Goal: Navigation & Orientation: Find specific page/section

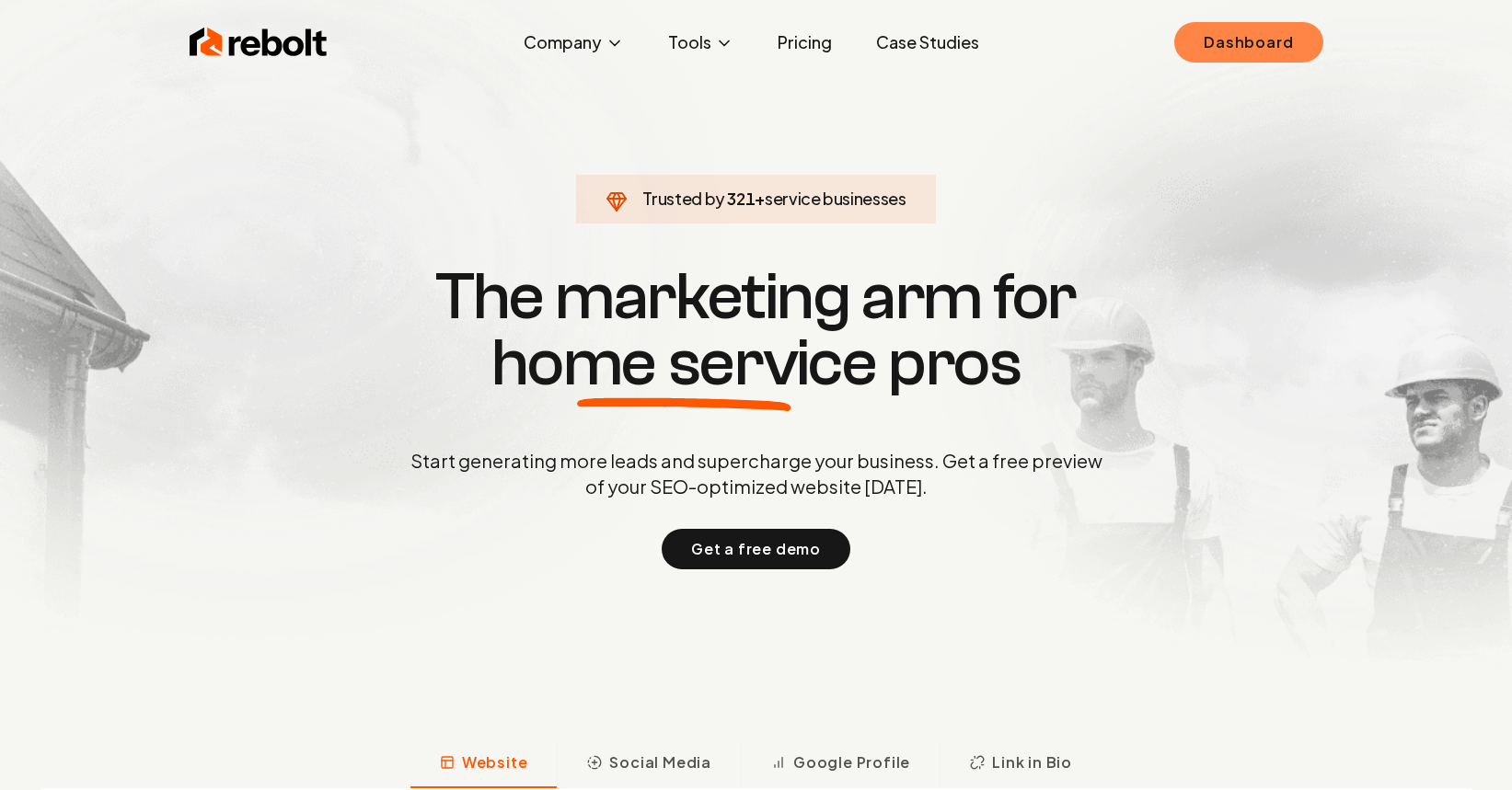
click at [1227, 47] on link "Dashboard" at bounding box center [1248, 42] width 148 height 40
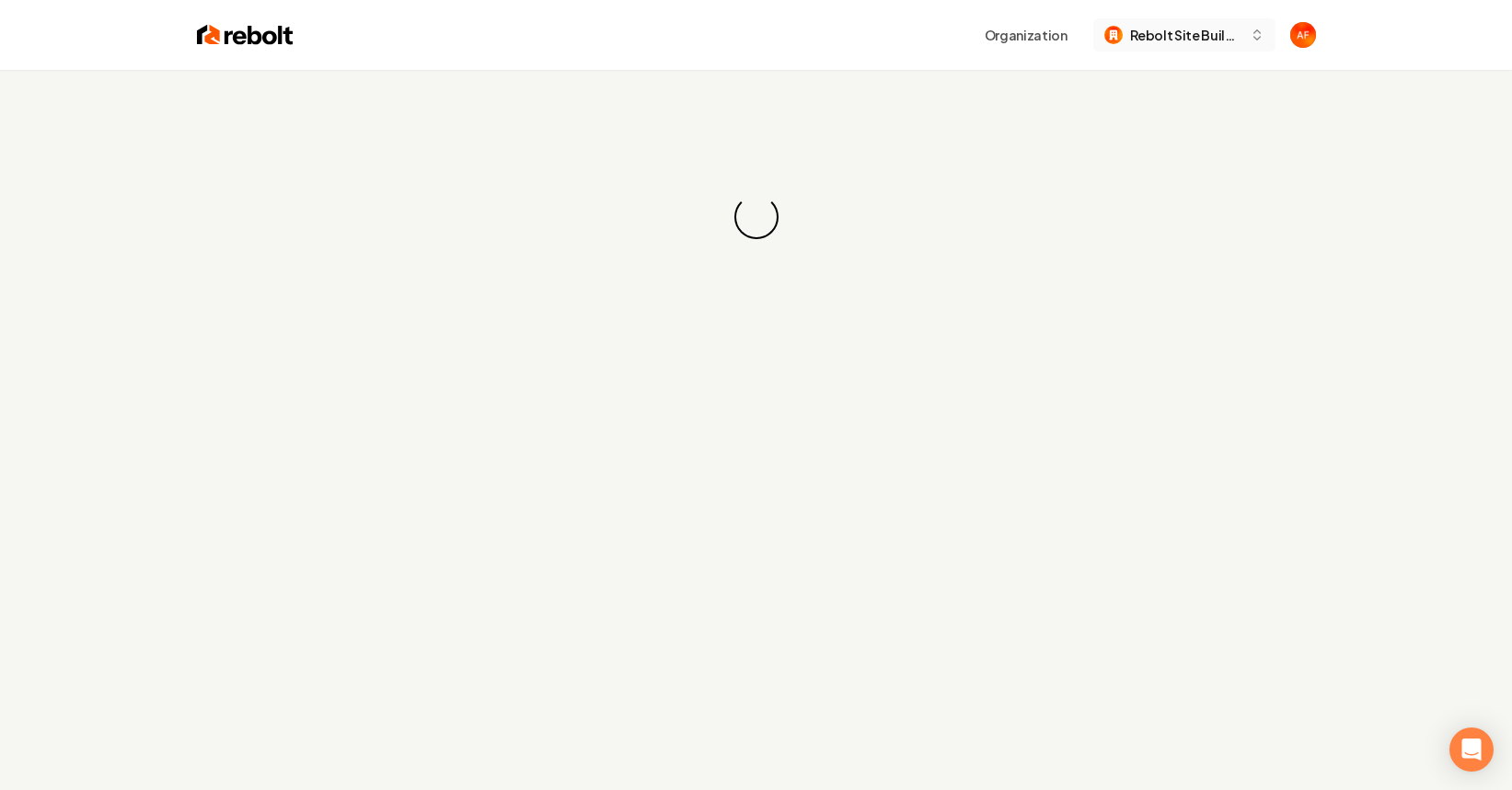
click at [1202, 34] on span "Rebolt Site Builder" at bounding box center [1185, 35] width 112 height 19
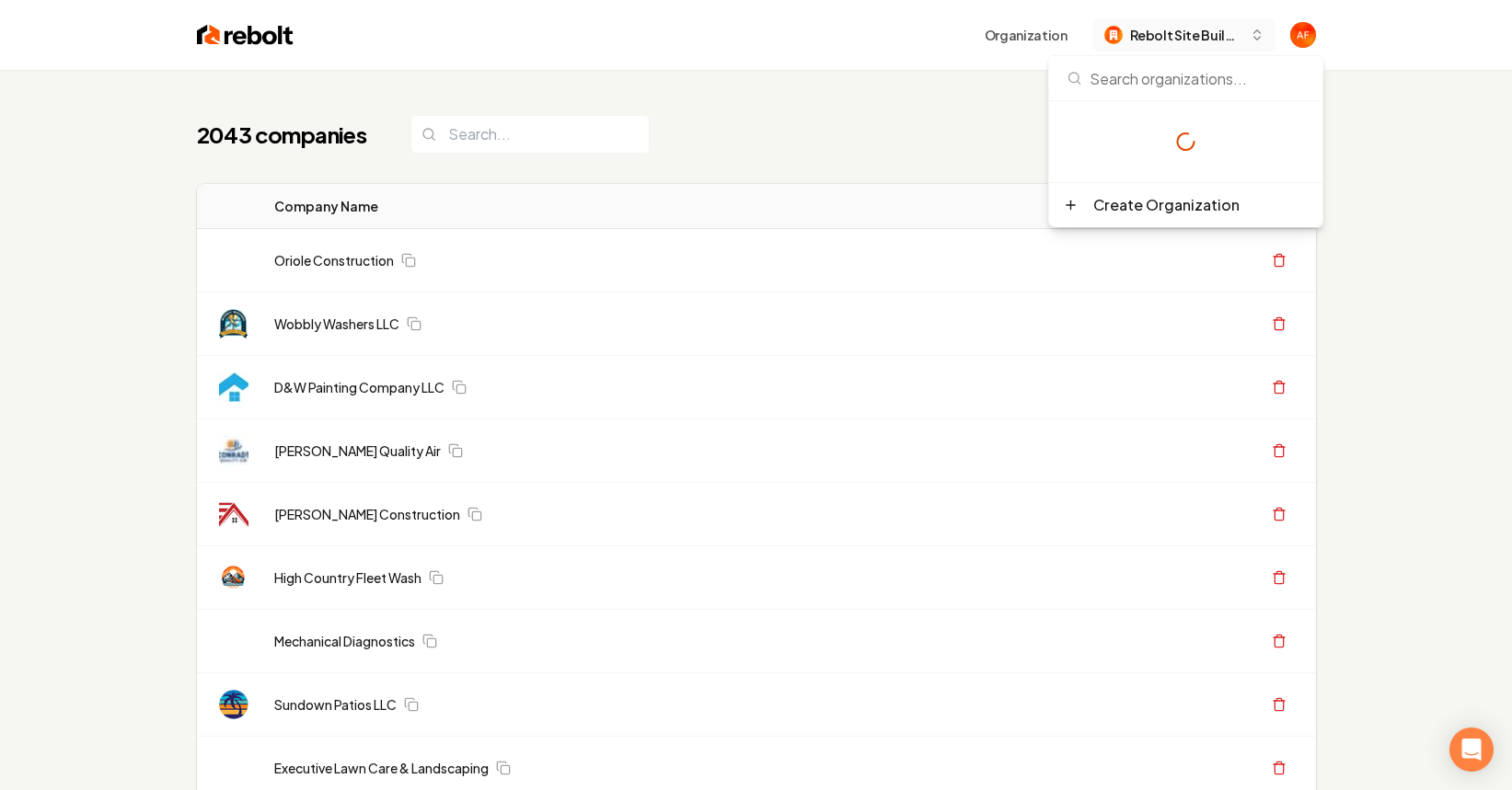
click at [1185, 31] on span "Rebolt Site Builder" at bounding box center [1185, 35] width 112 height 19
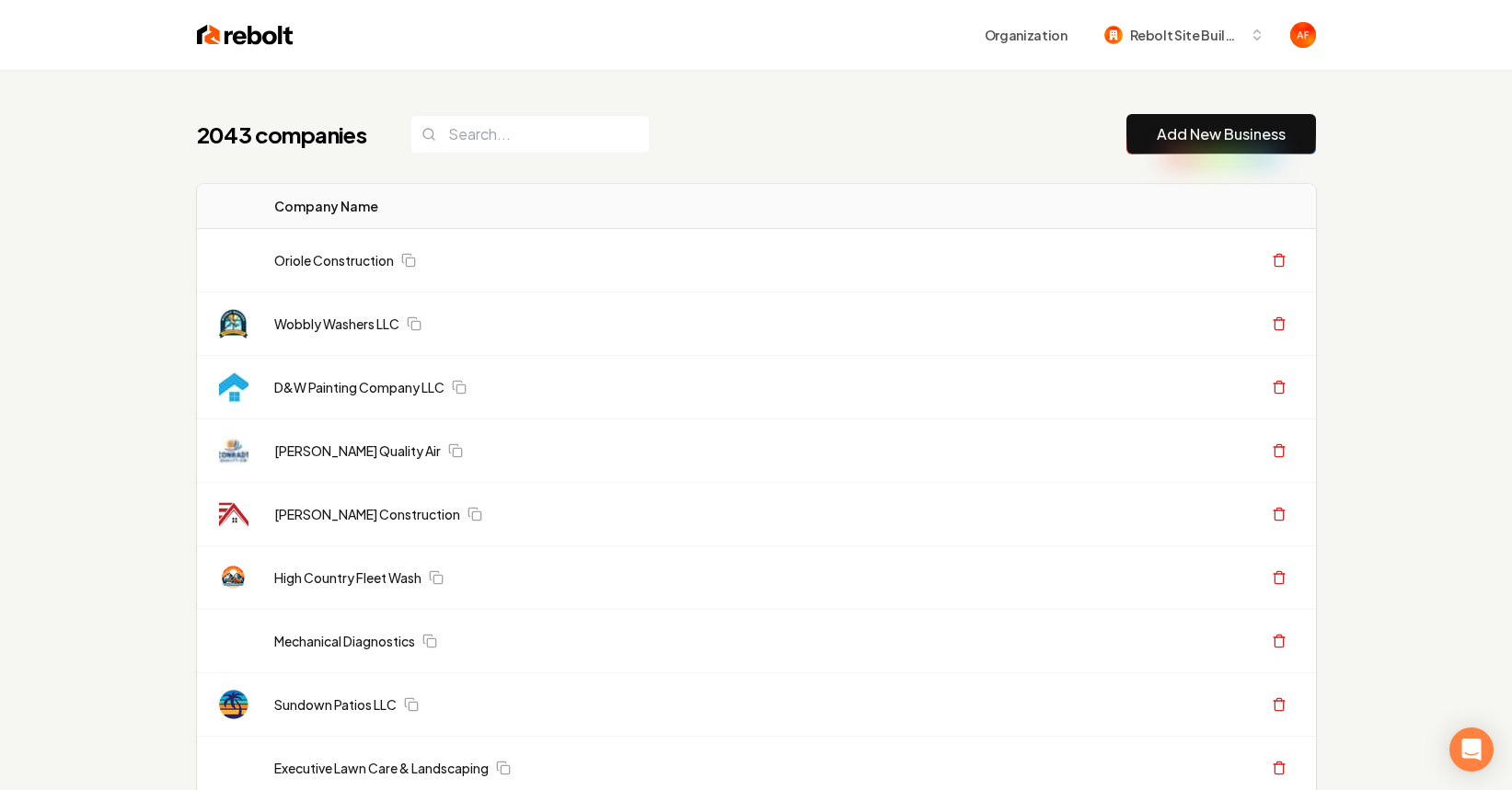
click at [1174, 53] on div "Organization Rebolt Site Builder" at bounding box center [756, 34] width 1177 height 70
click at [1185, 36] on span "Rebolt Site Builder" at bounding box center [1185, 35] width 112 height 19
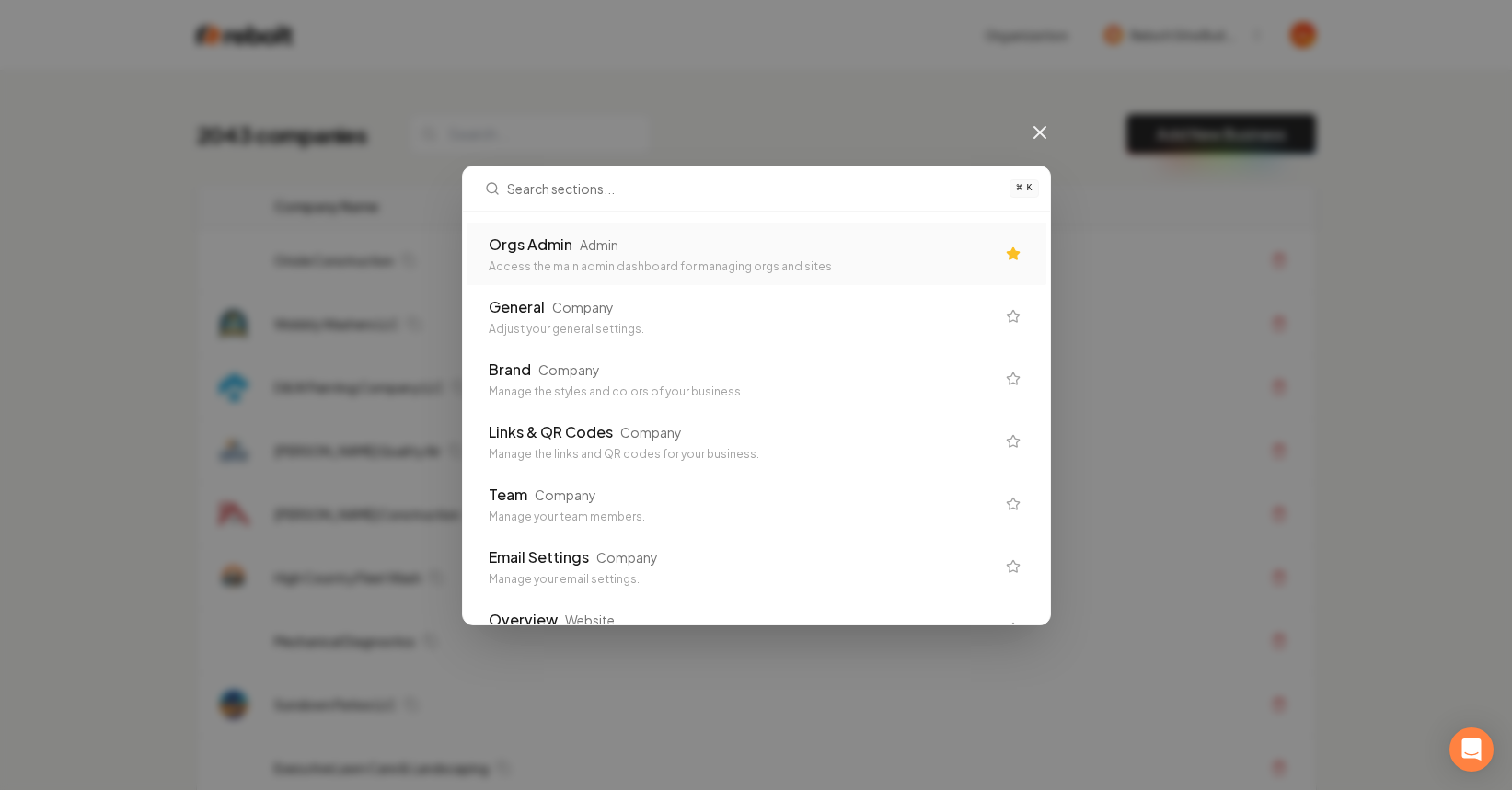
click at [833, 235] on div "Orgs Admin Admin" at bounding box center [741, 244] width 506 height 22
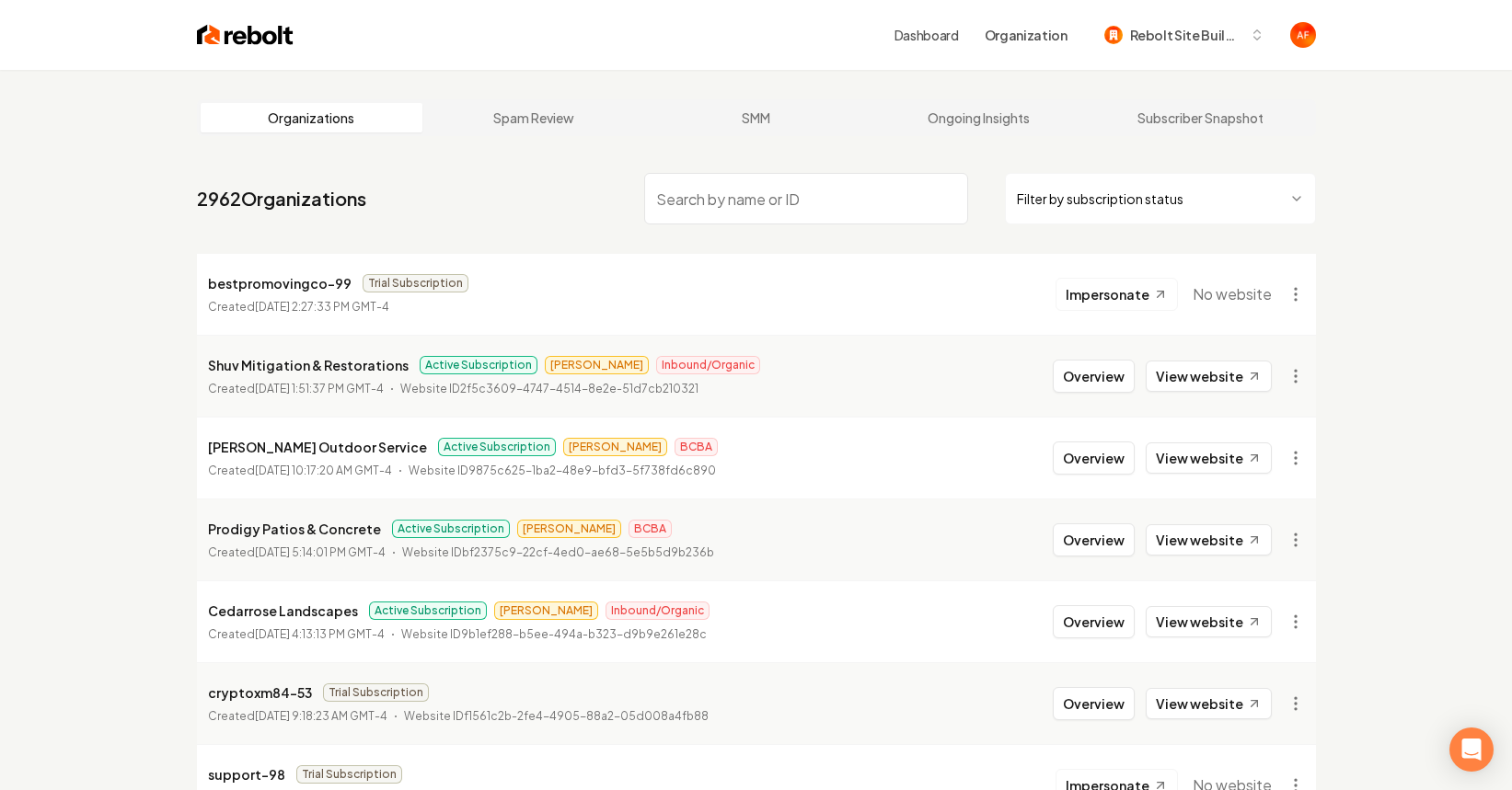
click at [1030, 195] on html "Dashboard Organization Rebolt Site Builder Organizations Spam Review SMM Ongoin…" at bounding box center [756, 395] width 1512 height 790
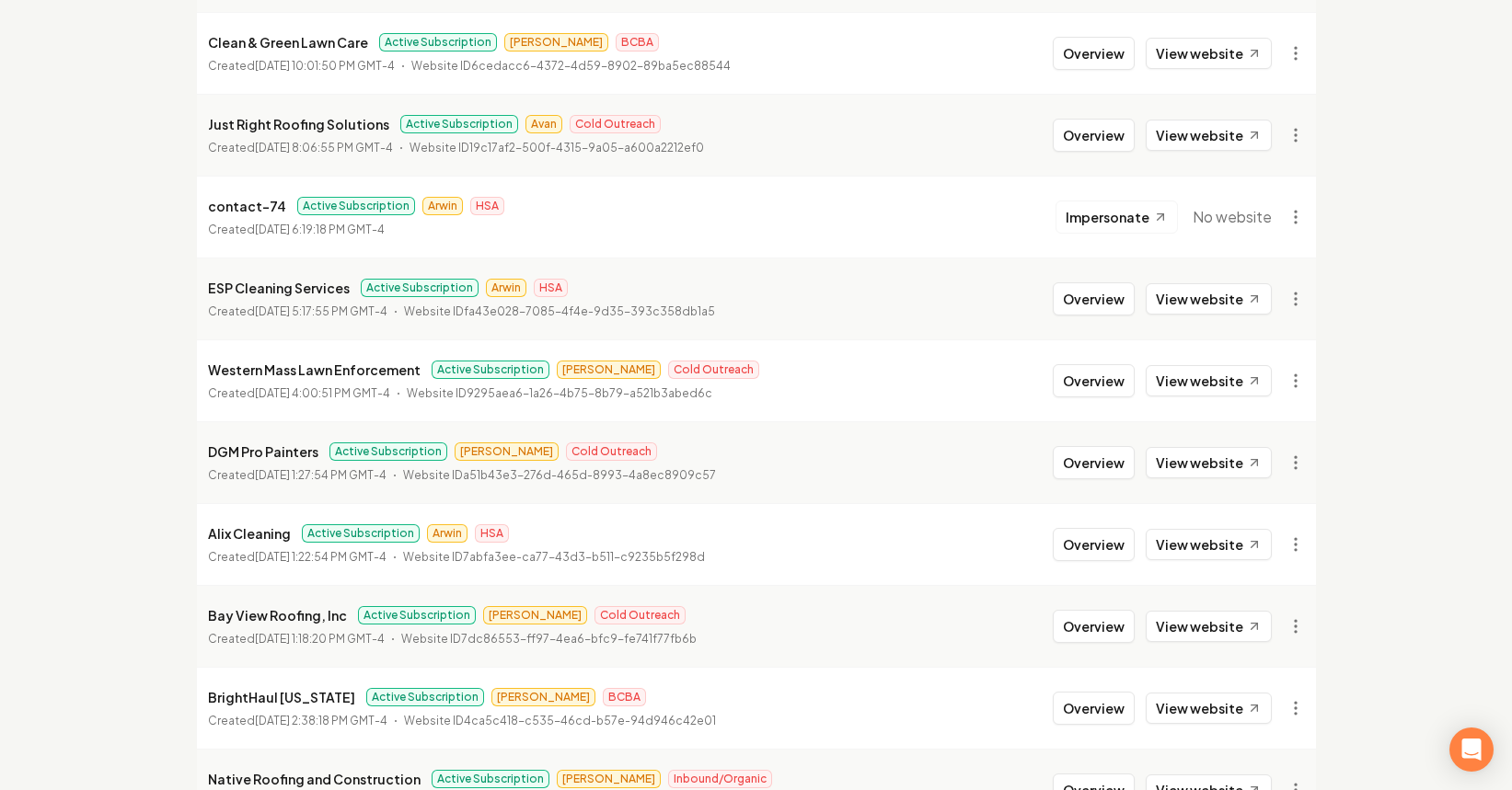
scroll to position [1997, 0]
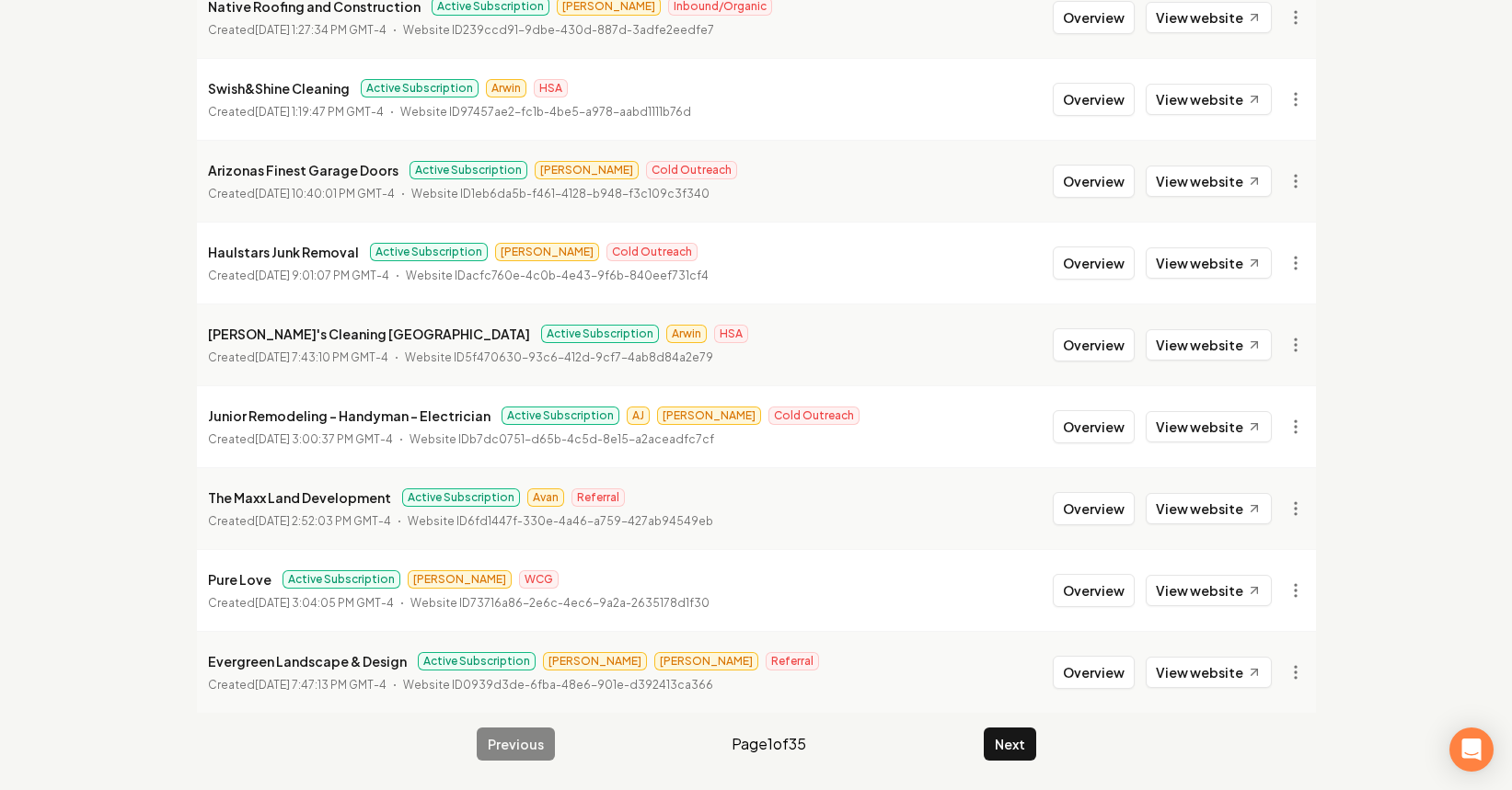
click at [1015, 730] on button "Next" at bounding box center [1009, 744] width 53 height 33
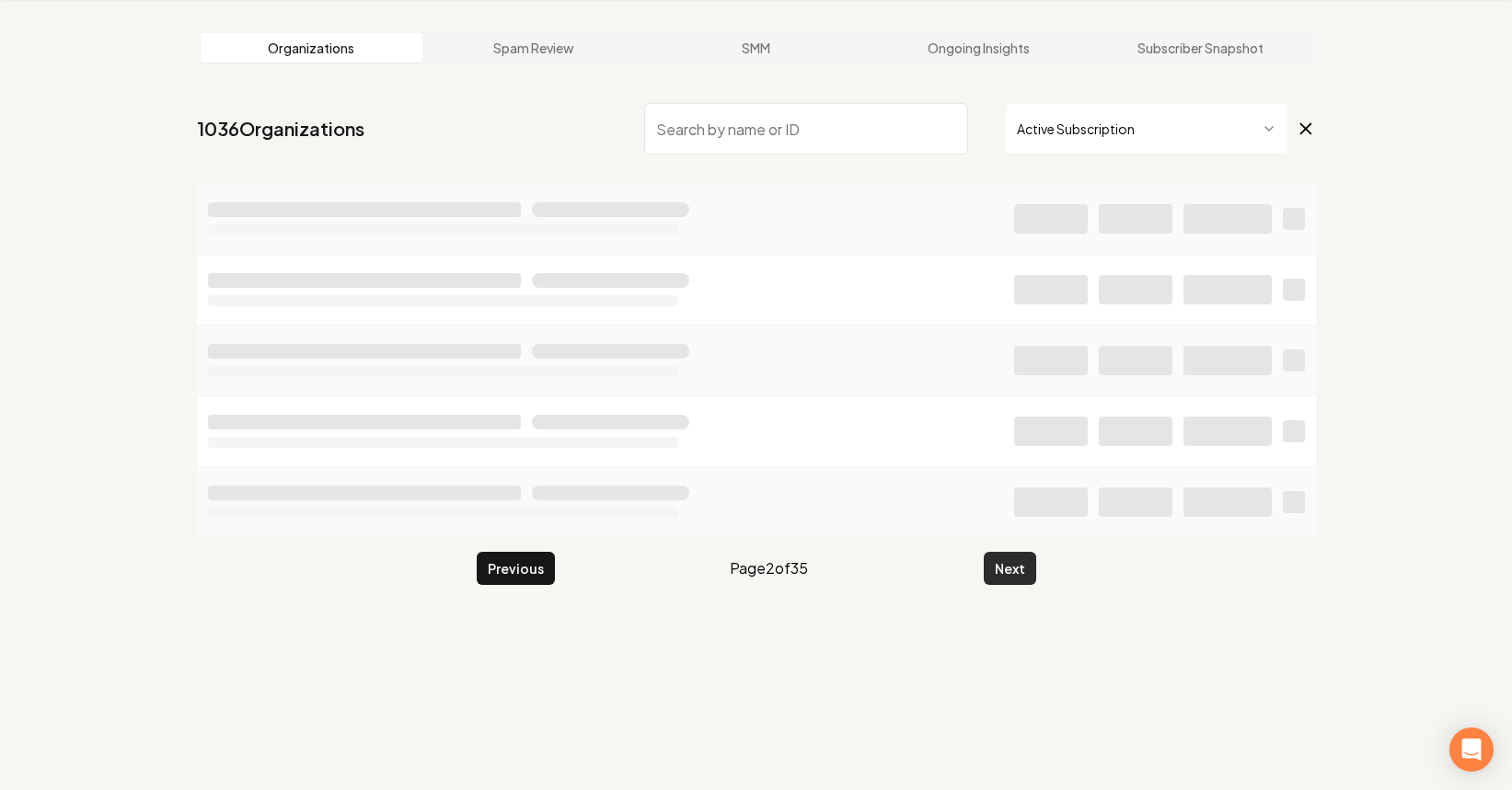
scroll to position [70, 0]
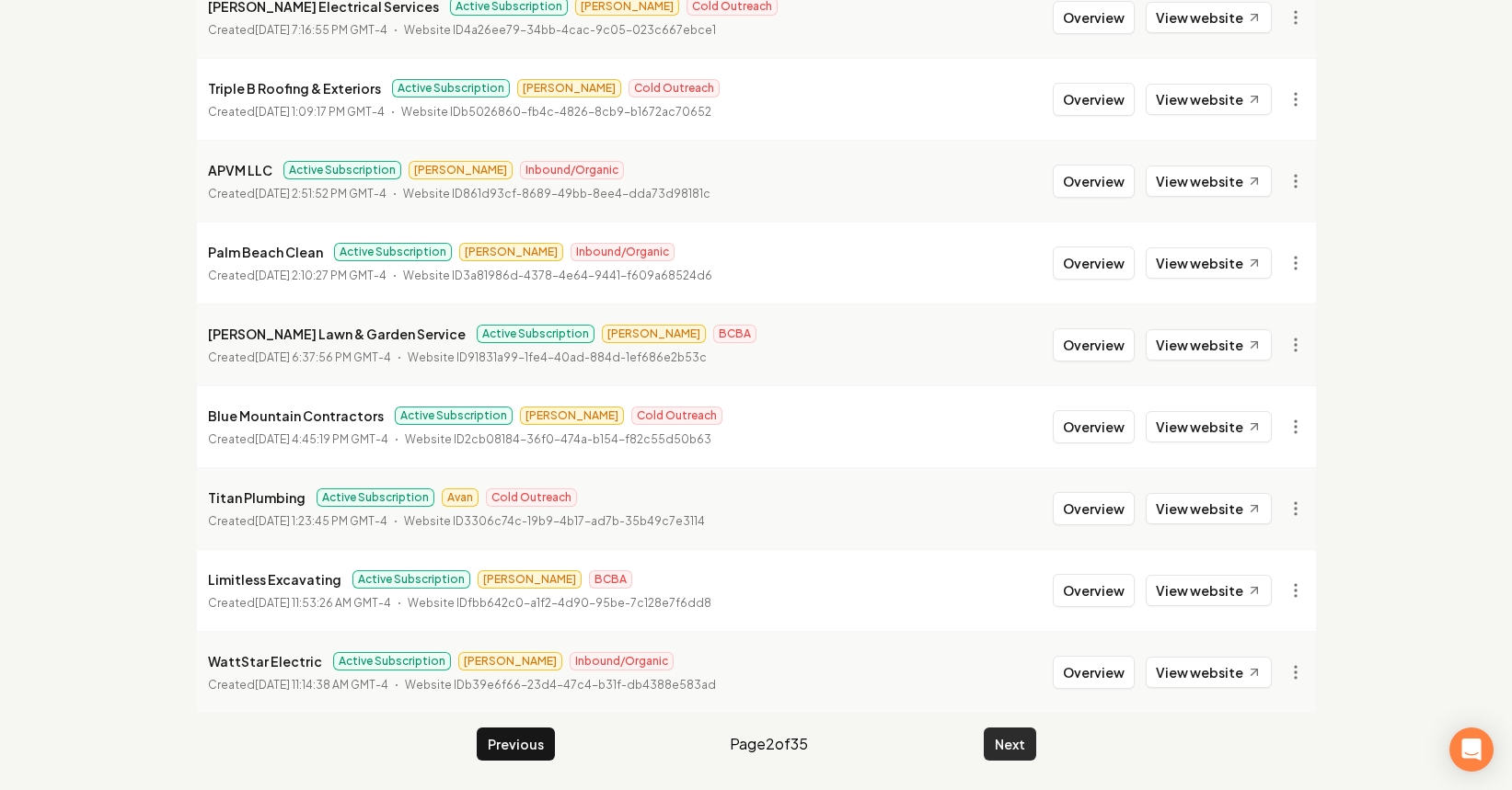
click at [1015, 735] on button "Next" at bounding box center [1009, 744] width 53 height 33
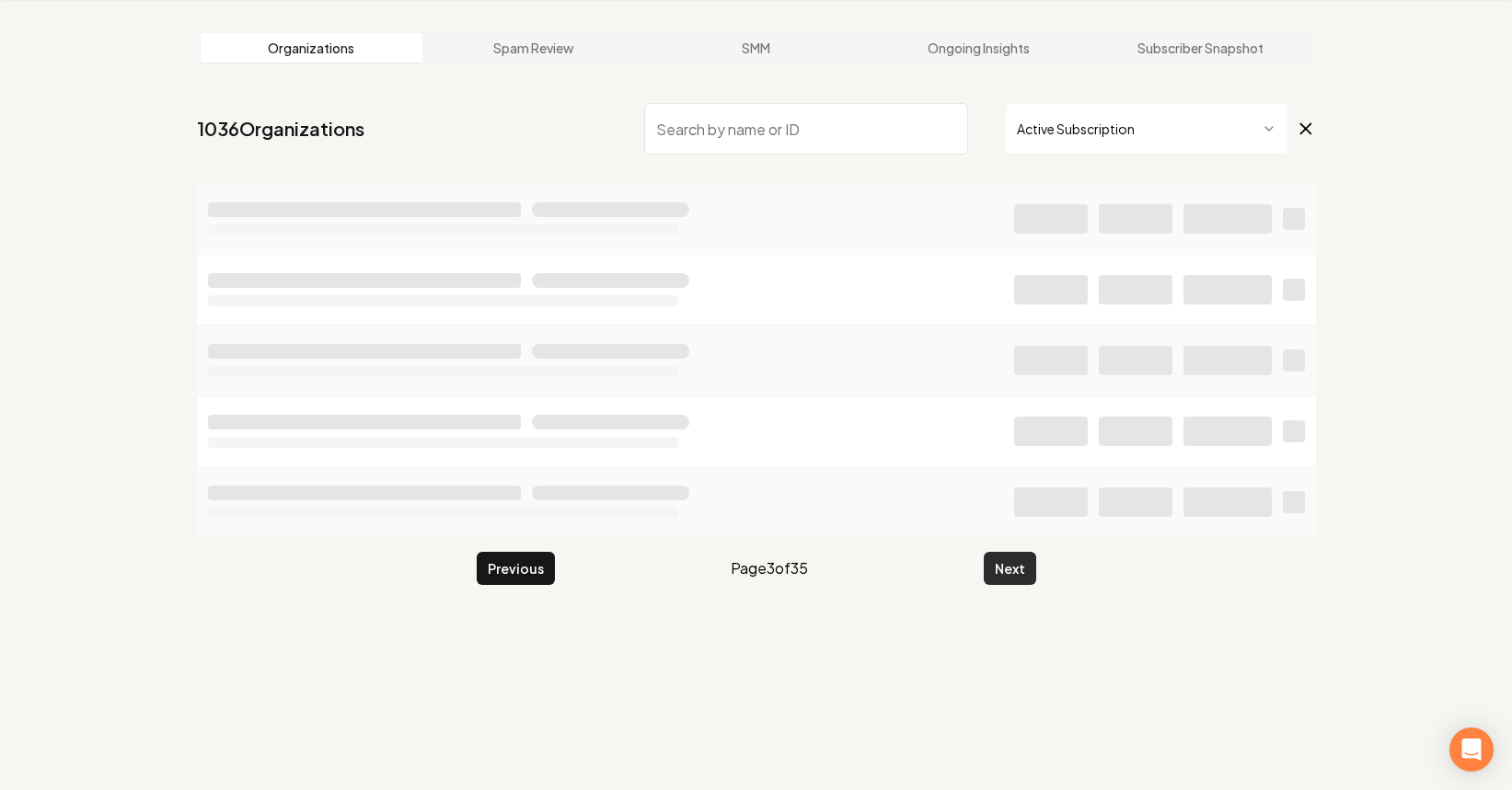
scroll to position [70, 0]
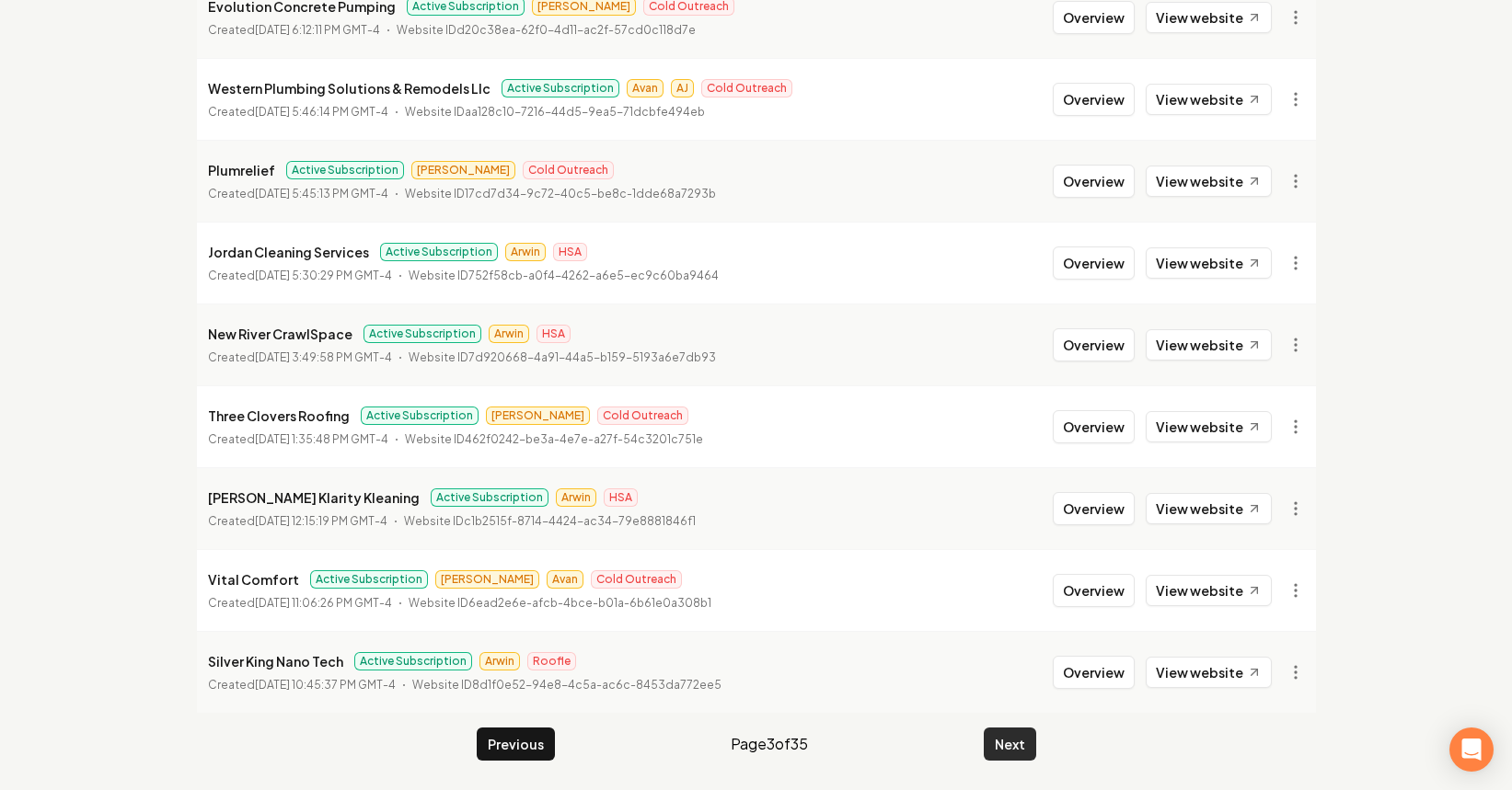
click at [997, 750] on button "Next" at bounding box center [1009, 744] width 53 height 33
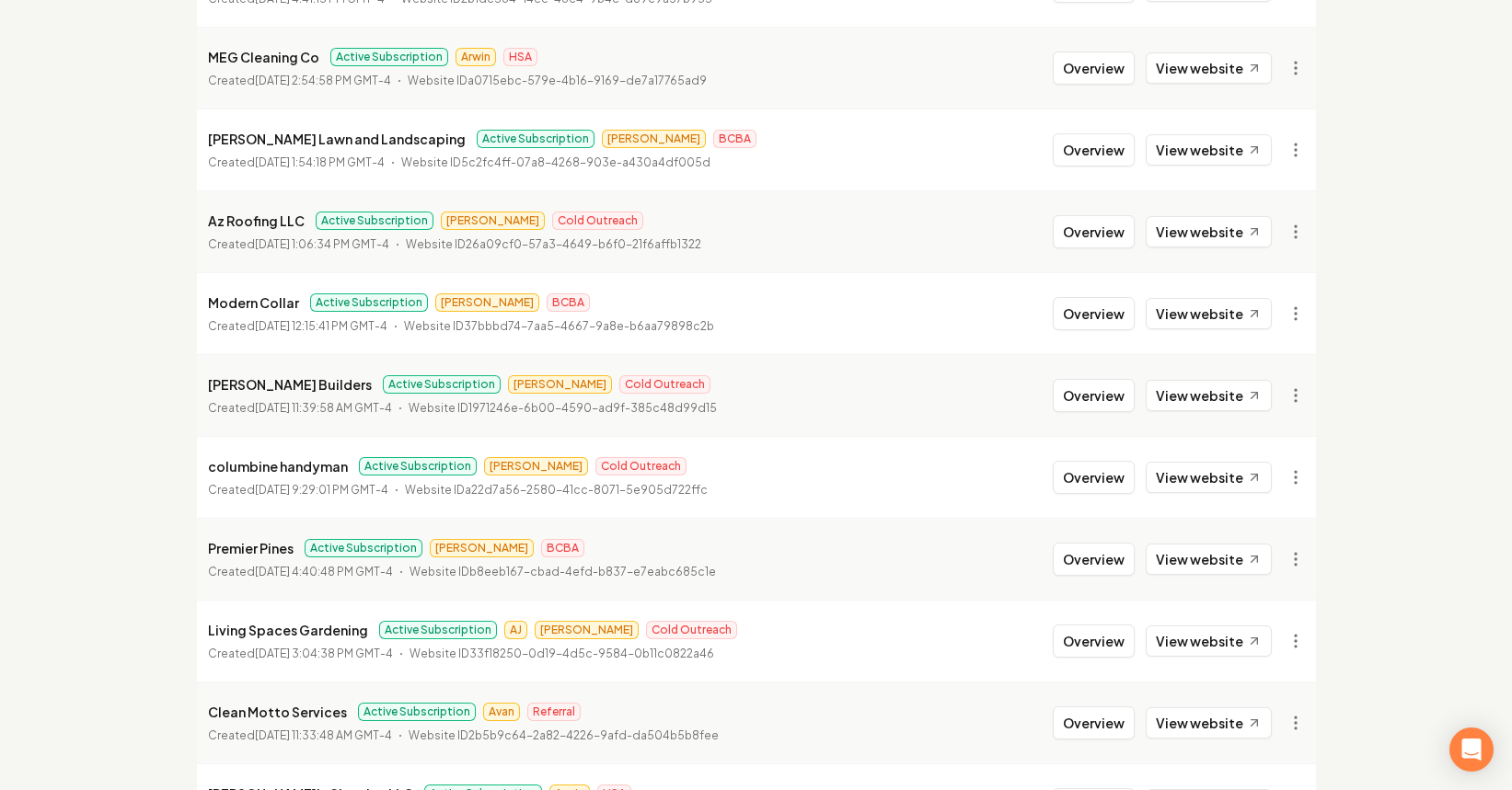
scroll to position [1997, 0]
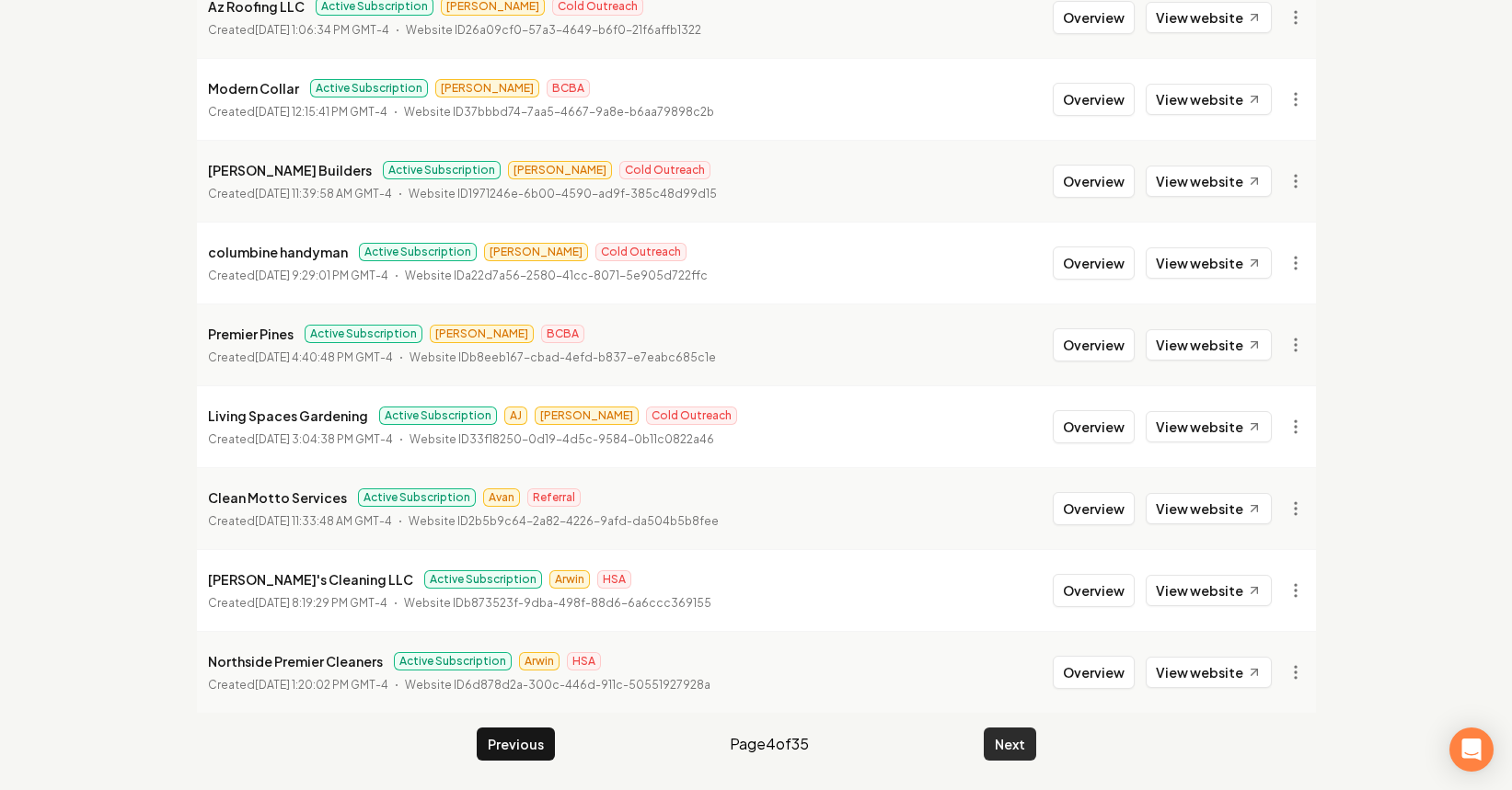
click at [996, 750] on button "Next" at bounding box center [1009, 744] width 53 height 33
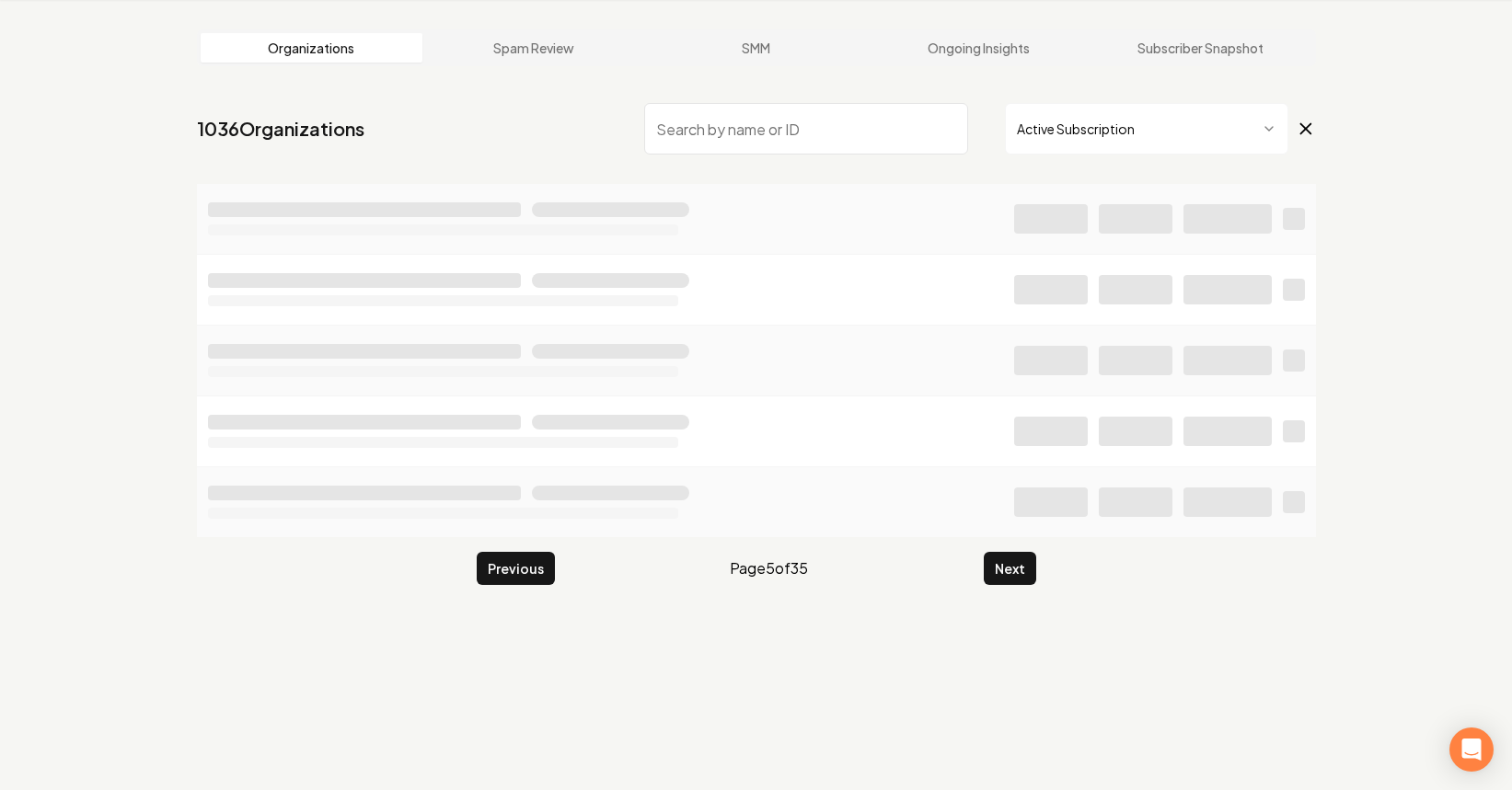
scroll to position [1997, 0]
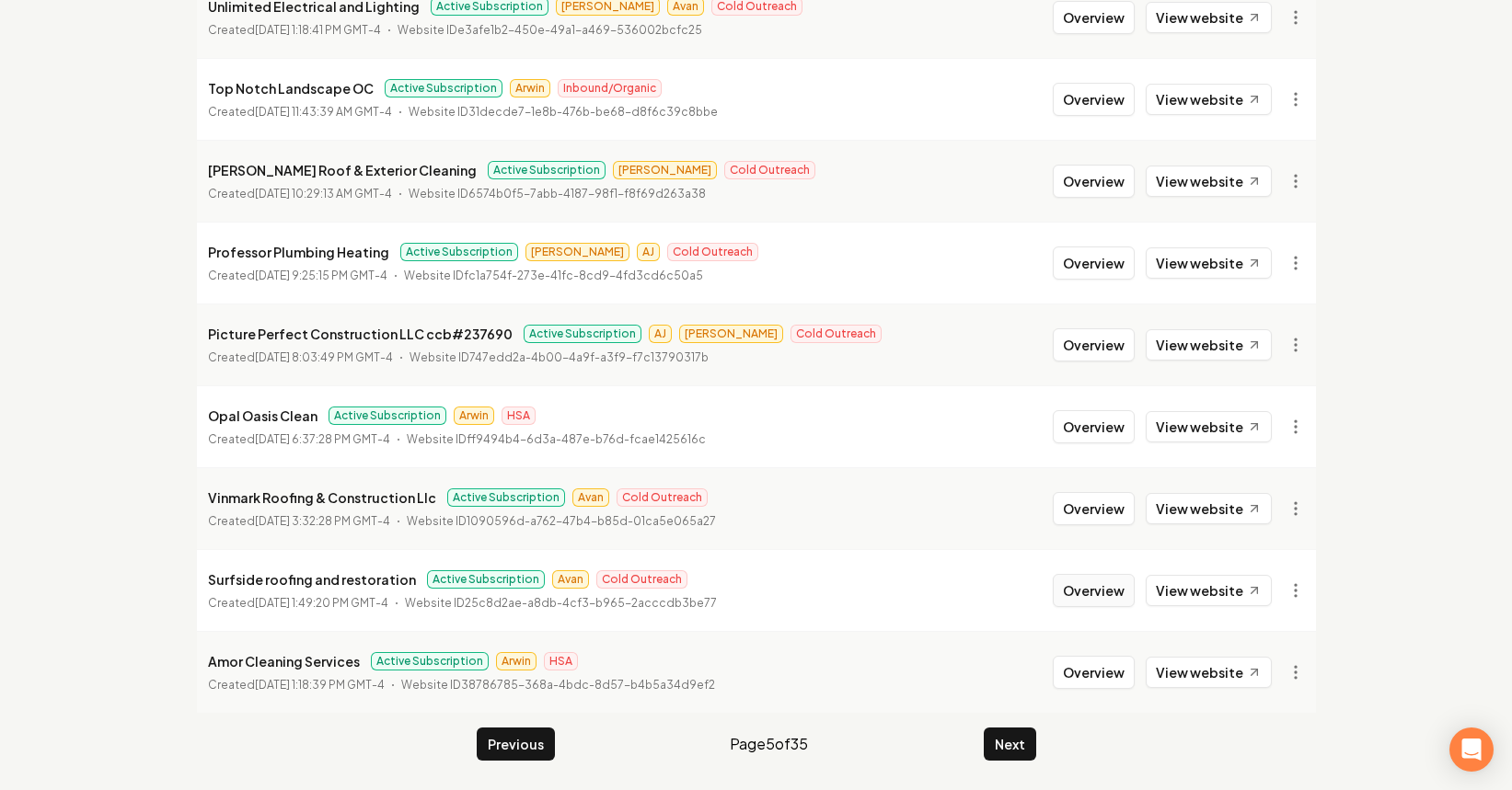
click at [1118, 589] on button "Overview" at bounding box center [1094, 590] width 82 height 33
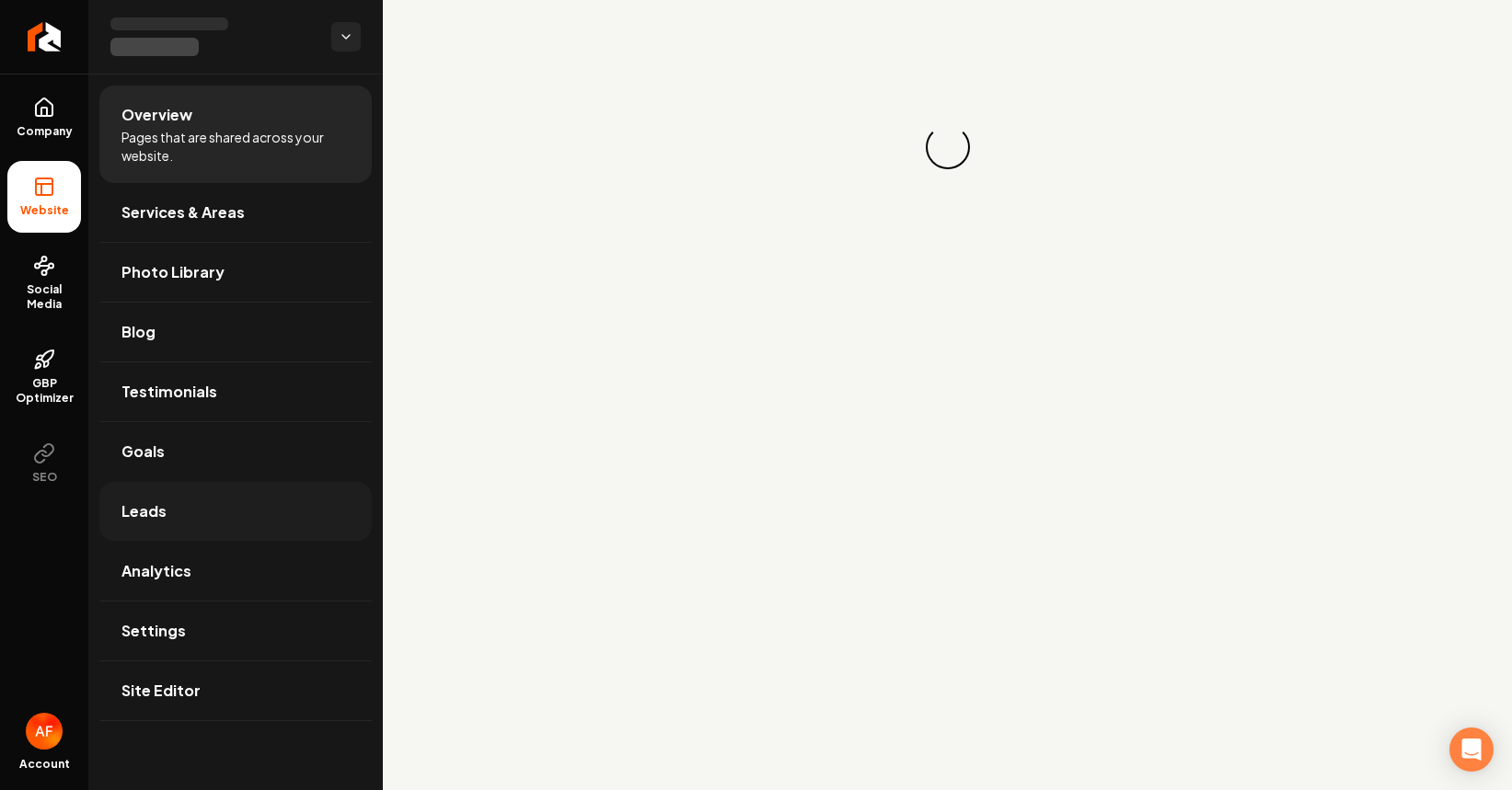
click at [205, 520] on link "Leads" at bounding box center [235, 512] width 273 height 59
